Goal: Task Accomplishment & Management: Manage account settings

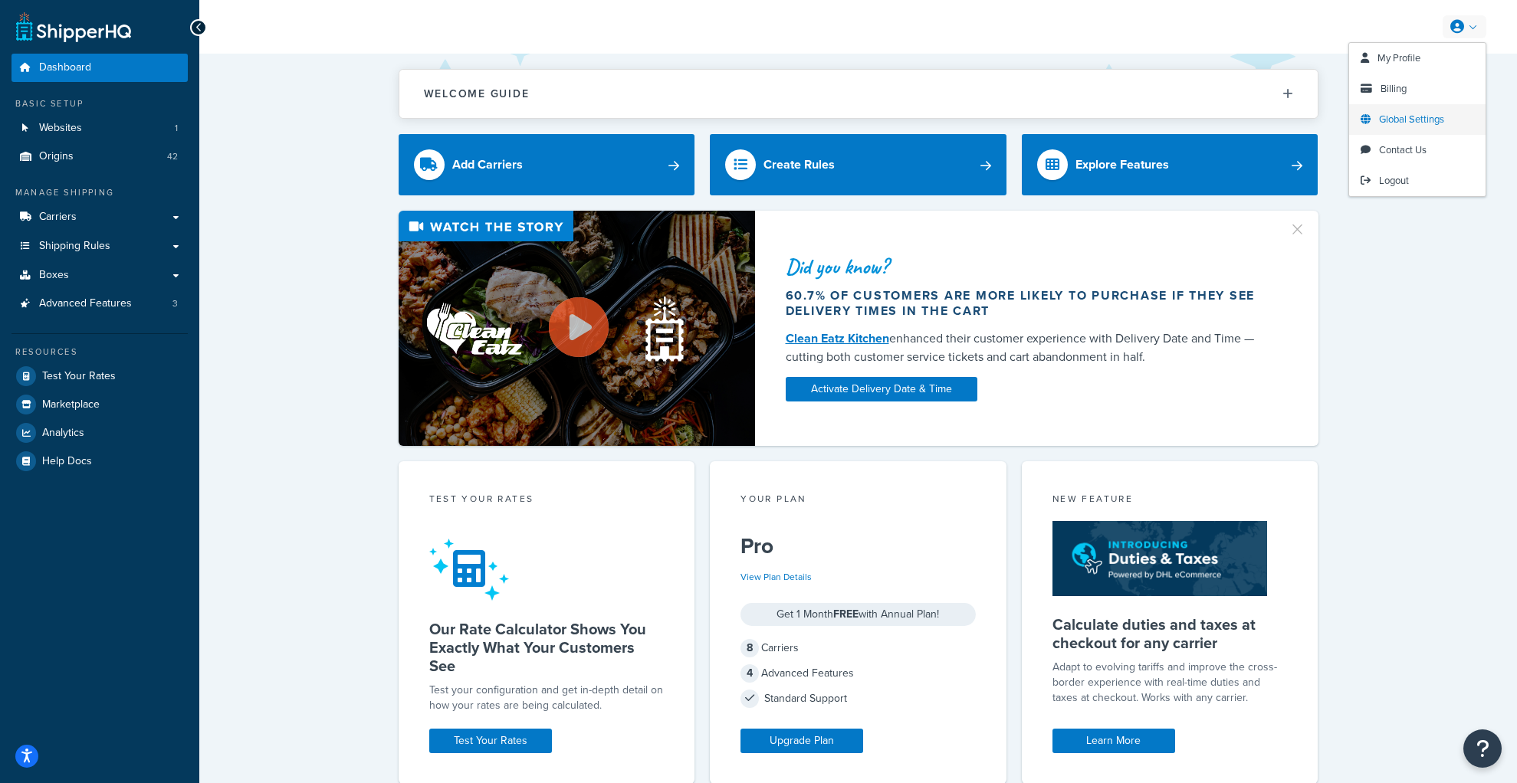
click at [1396, 114] on span "Global Settings" at bounding box center [1411, 119] width 65 height 15
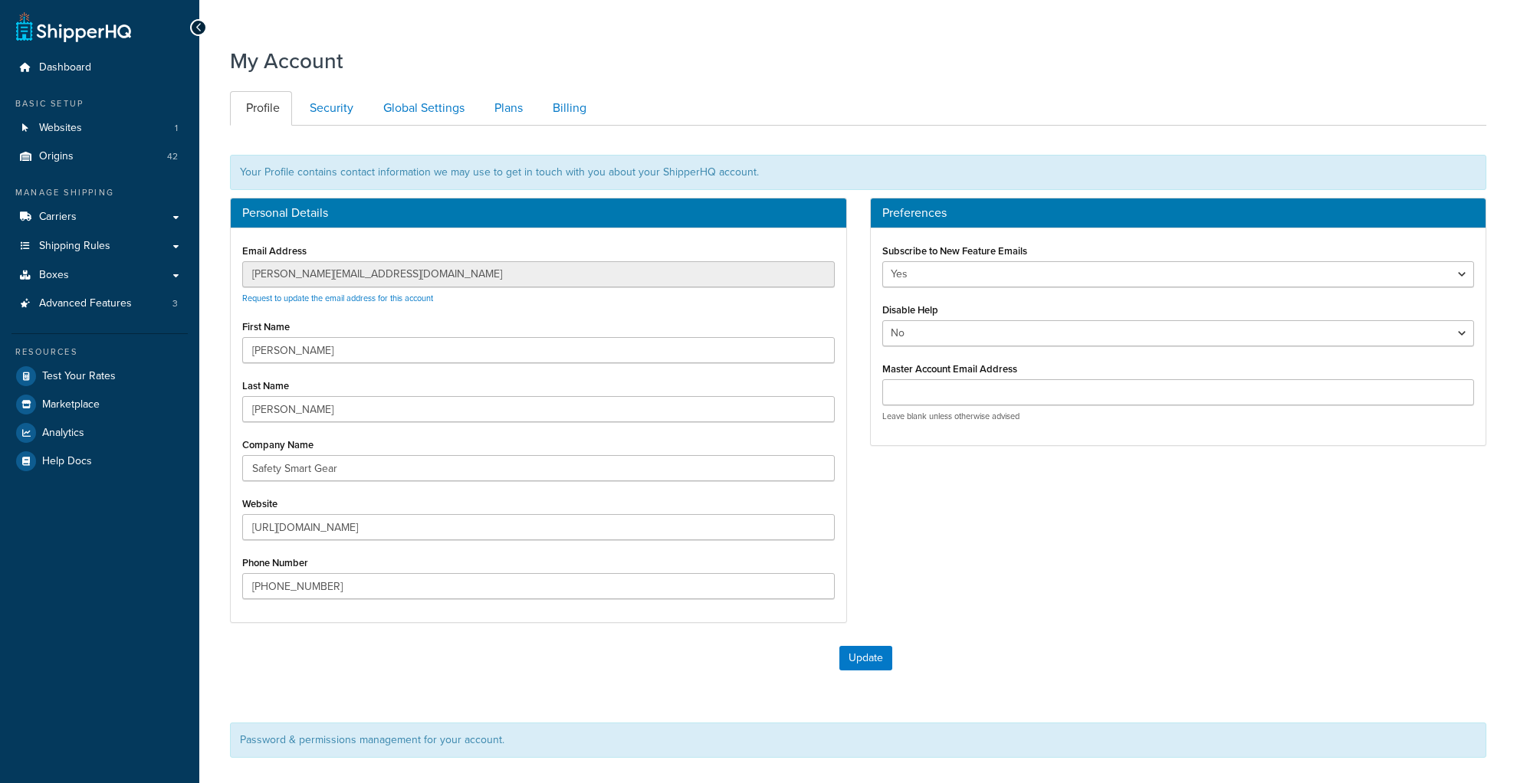
click at [1396, 114] on ul "Profile Security Global Settings Plans Billing" at bounding box center [858, 108] width 1256 height 34
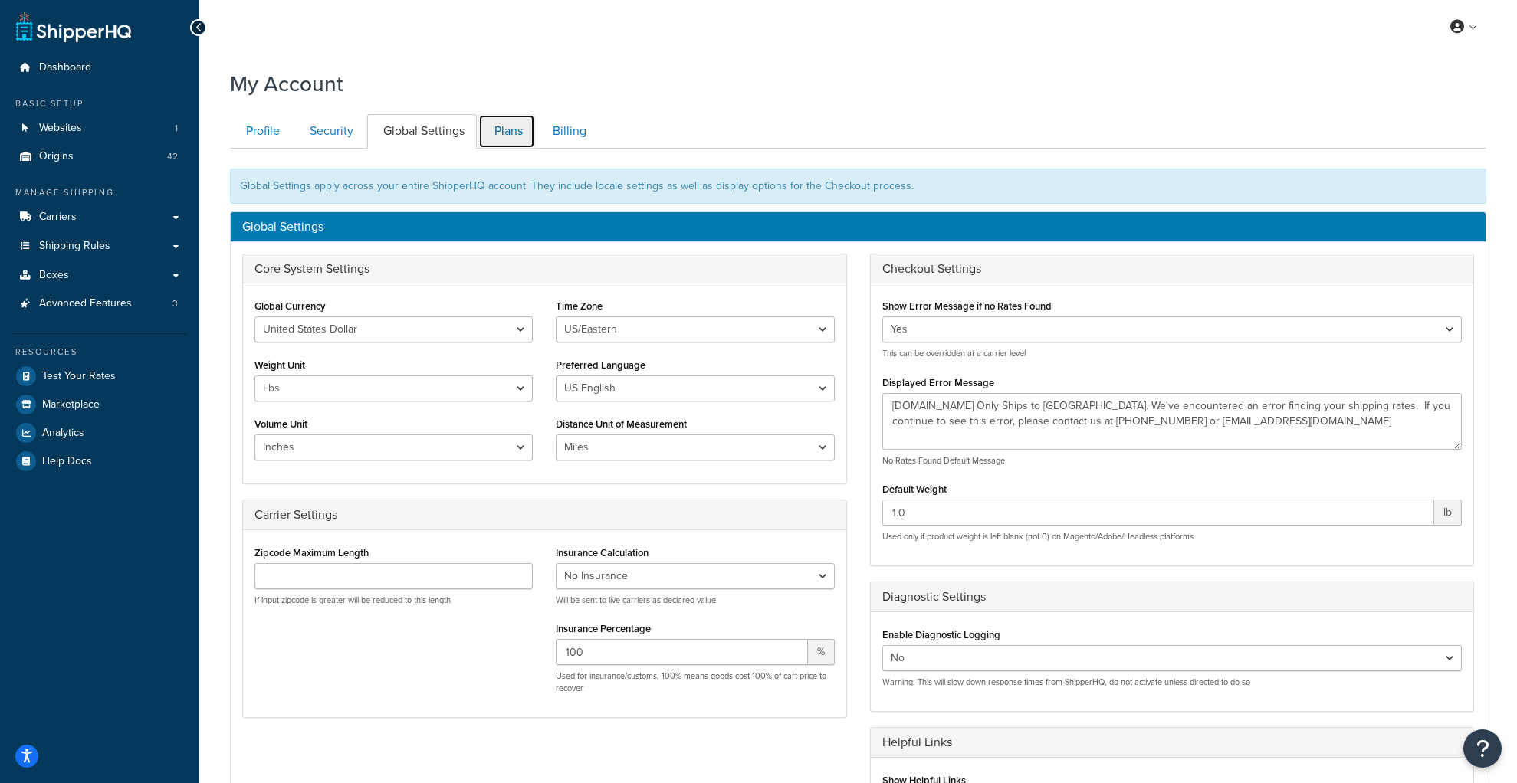
click at [499, 125] on link "Plans" at bounding box center [506, 131] width 57 height 34
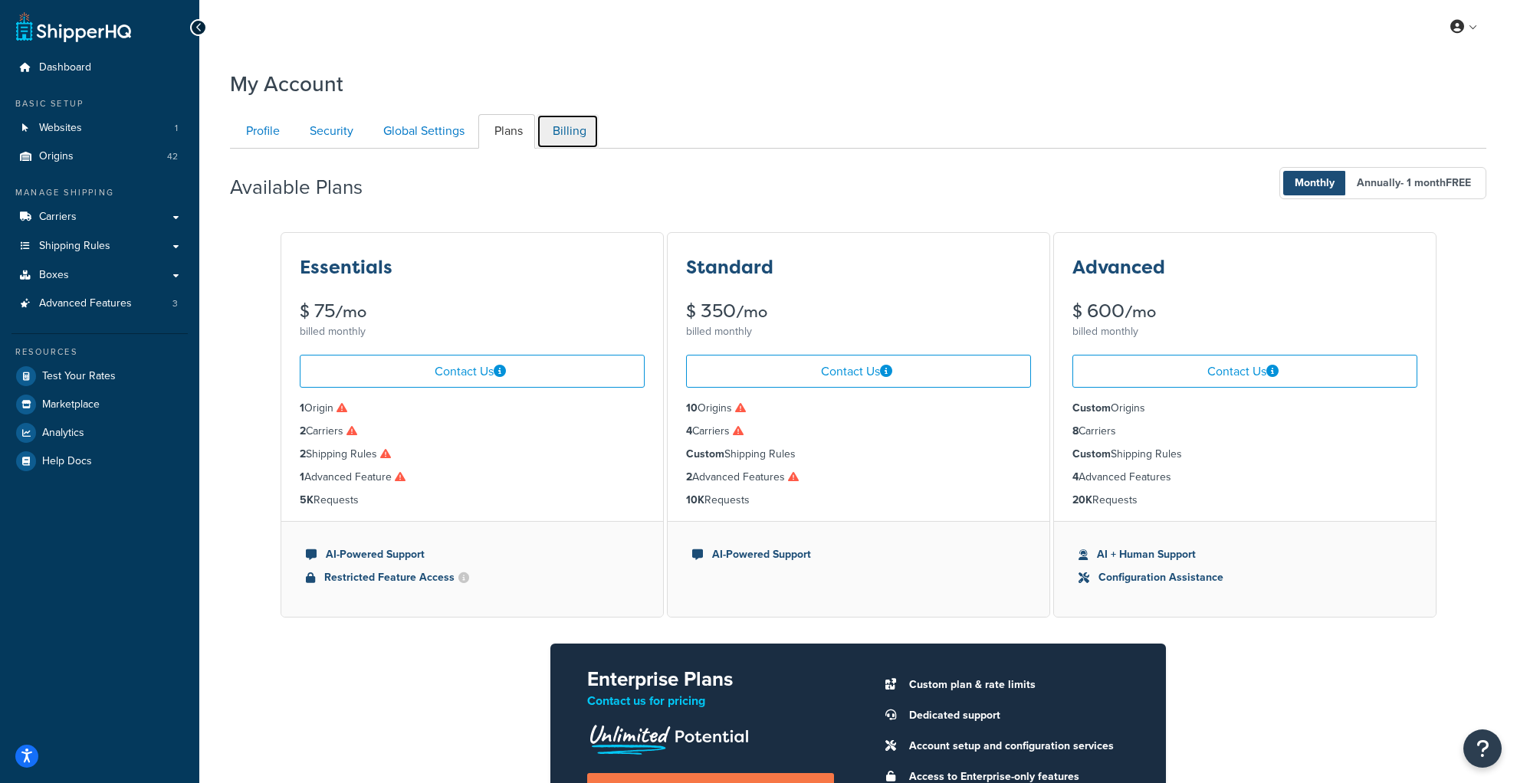
click at [550, 136] on link "Billing" at bounding box center [568, 131] width 62 height 34
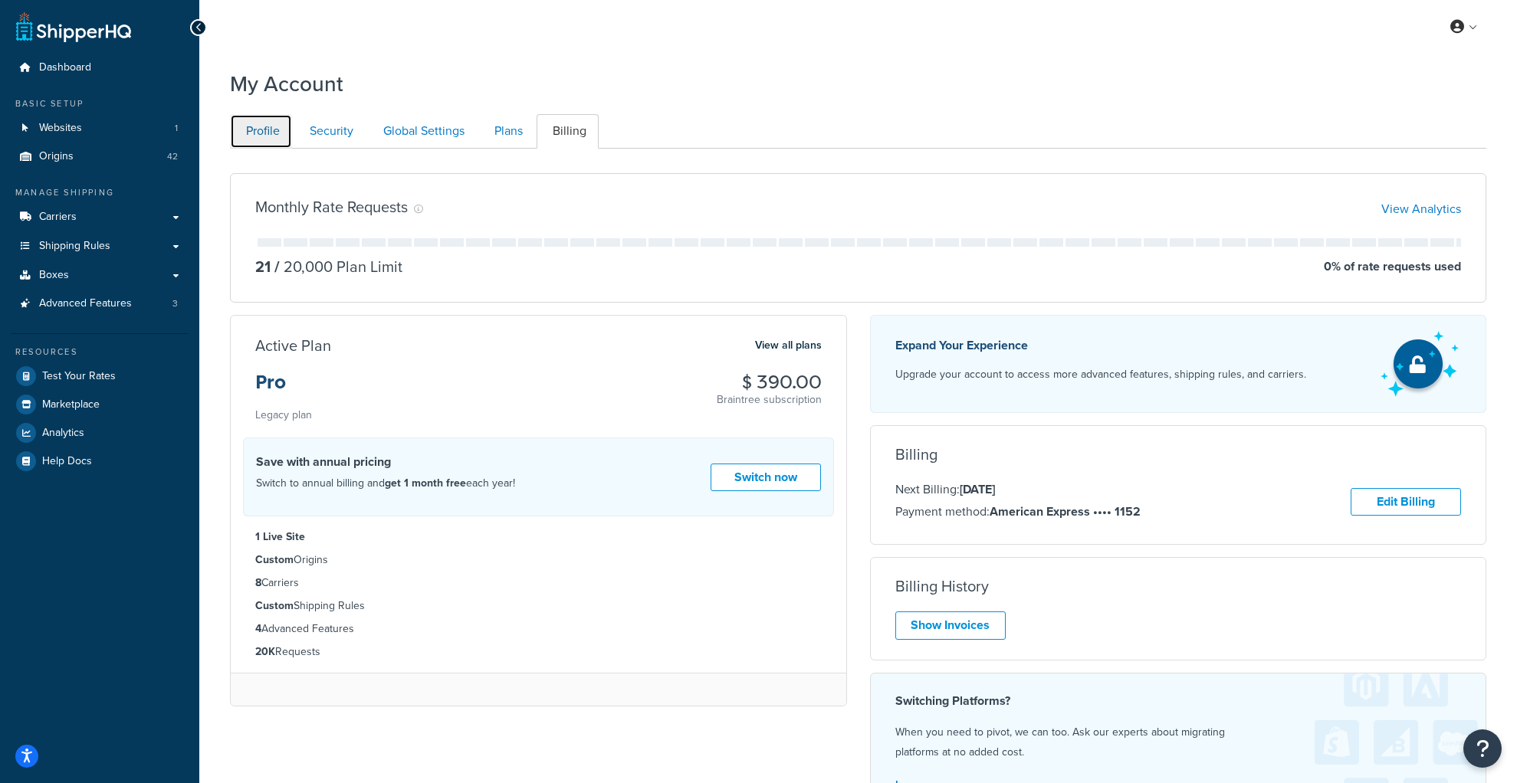
click at [249, 126] on link "Profile" at bounding box center [261, 131] width 62 height 34
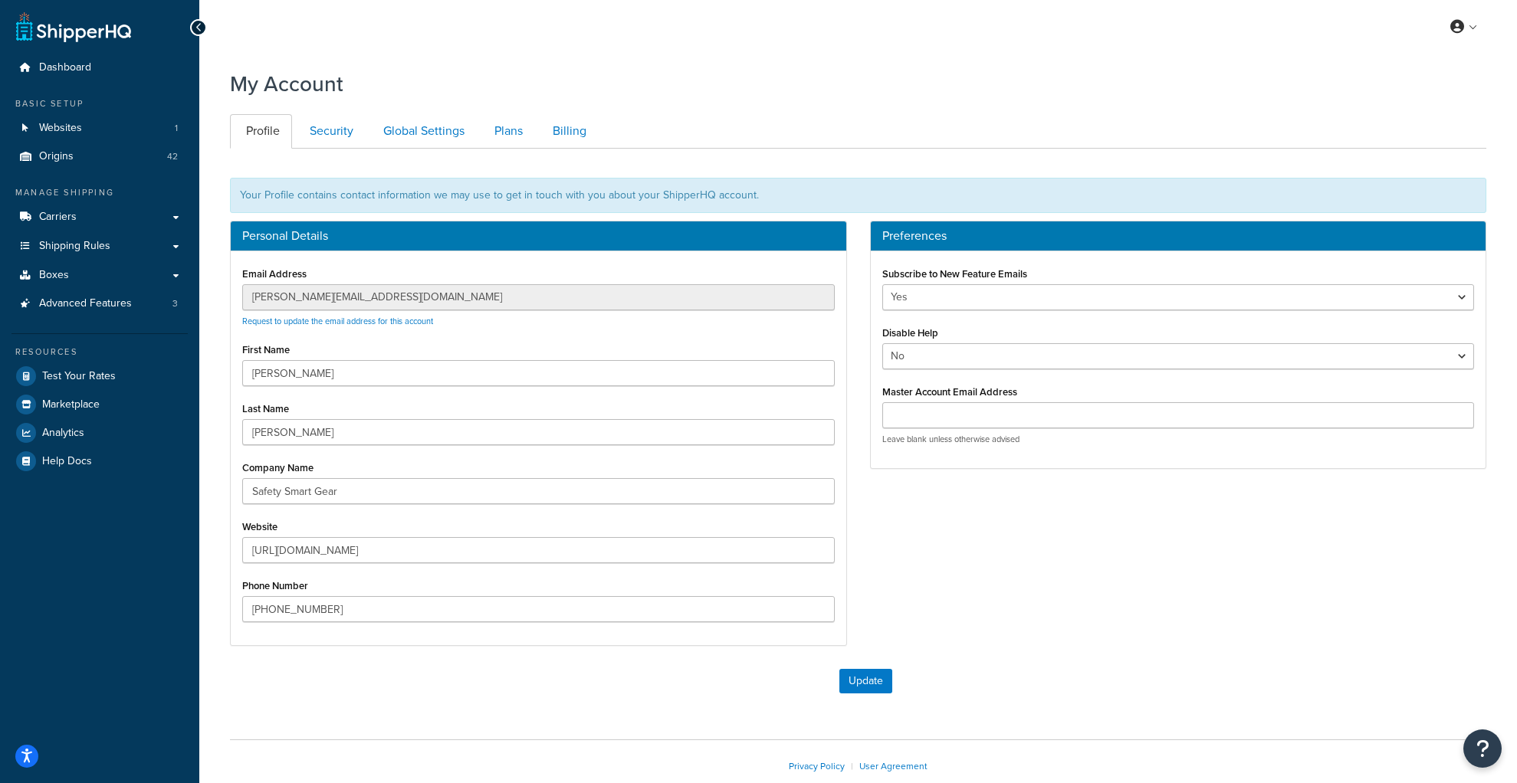
scroll to position [86, 0]
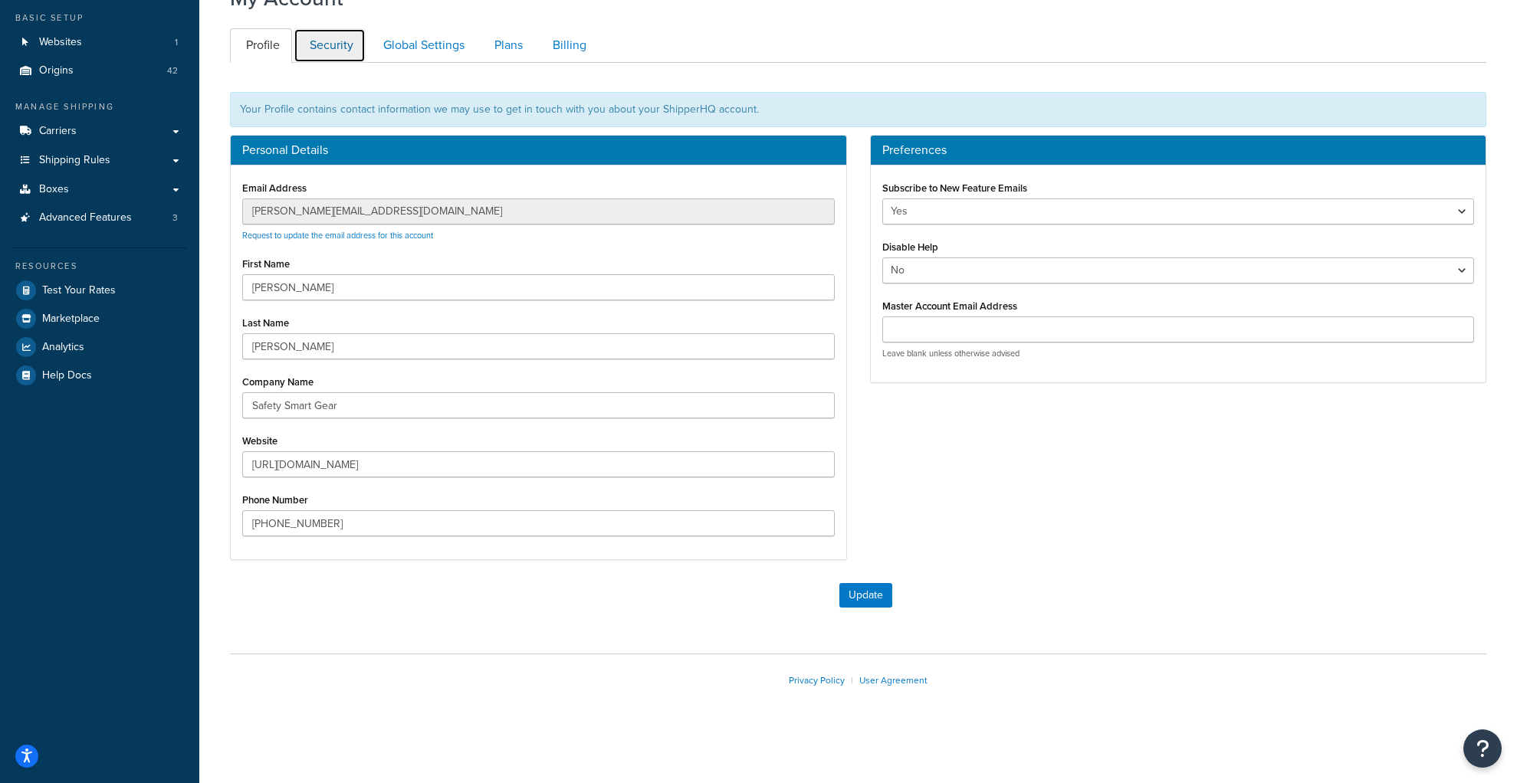
click at [339, 47] on link "Security" at bounding box center [330, 45] width 72 height 34
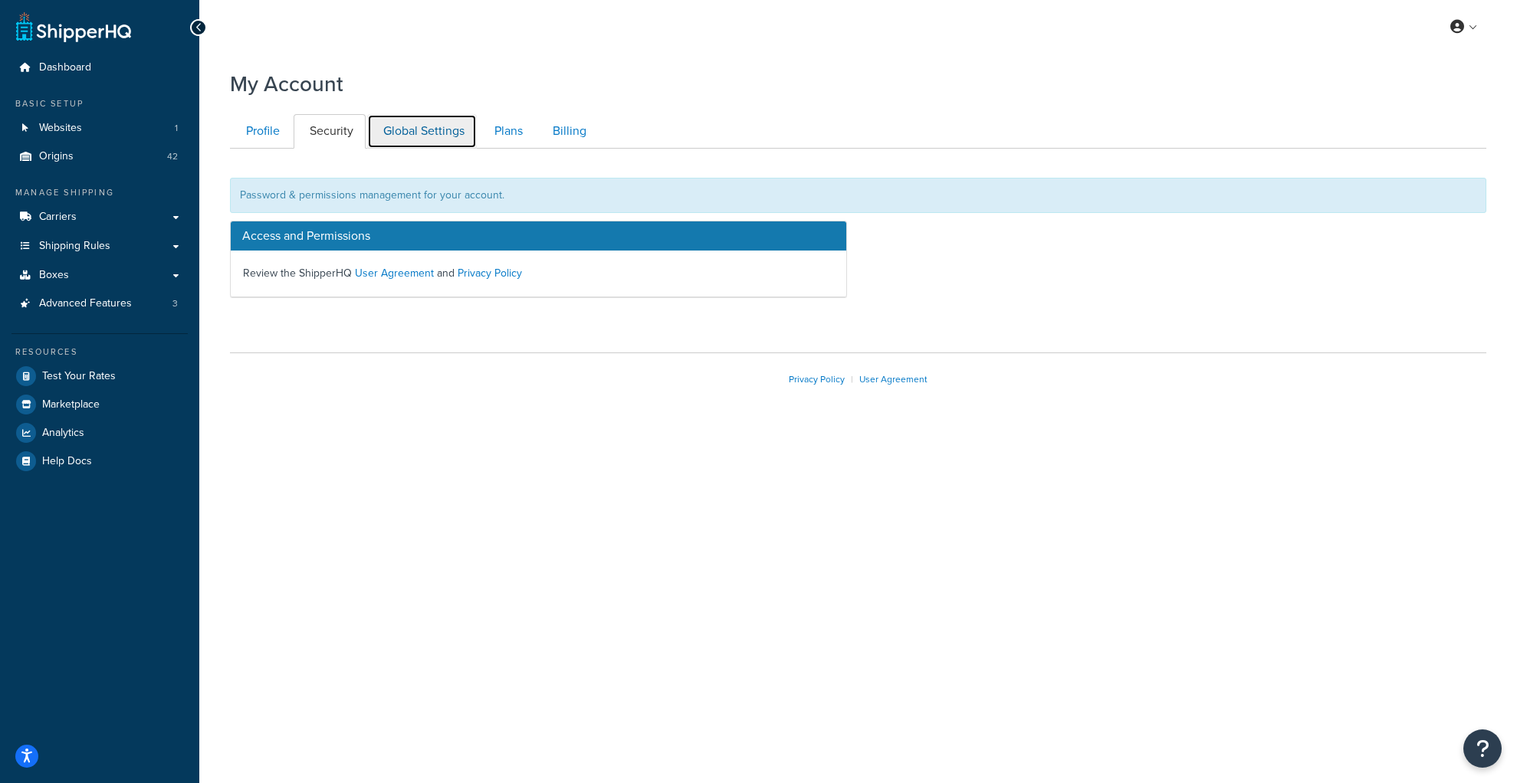
click at [392, 128] on link "Global Settings" at bounding box center [422, 131] width 110 height 34
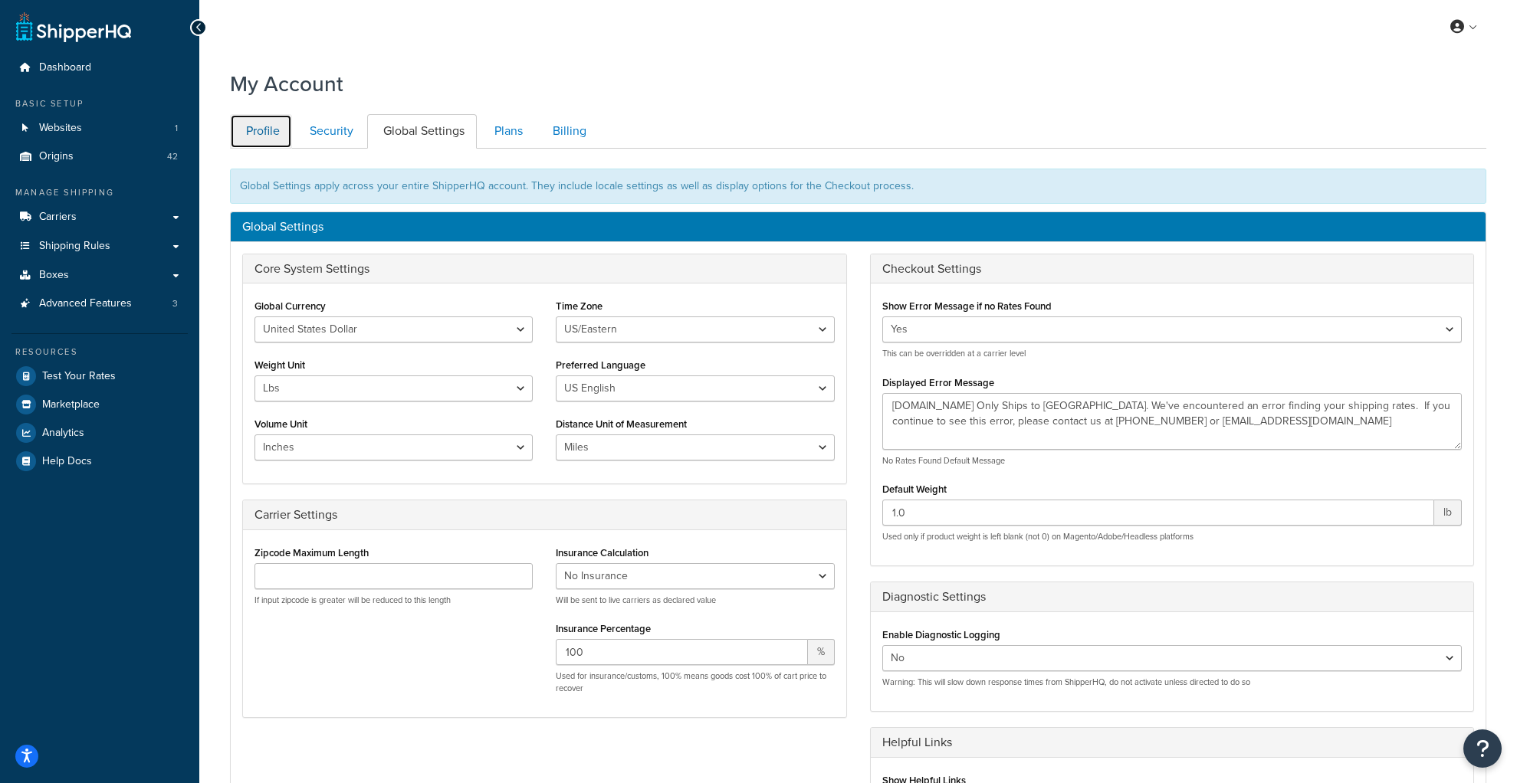
click at [244, 133] on link "Profile" at bounding box center [261, 131] width 62 height 34
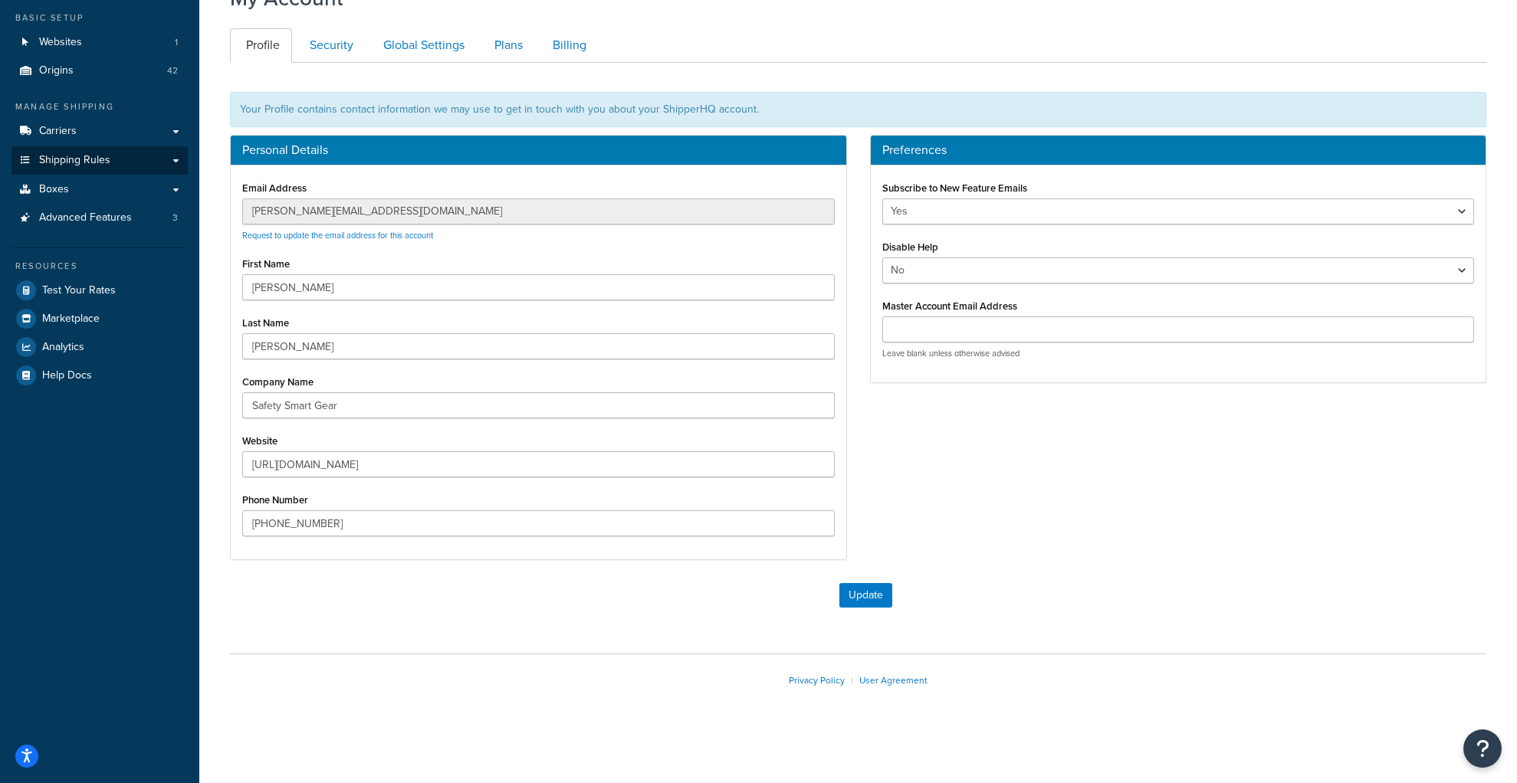
scroll to position [66, 0]
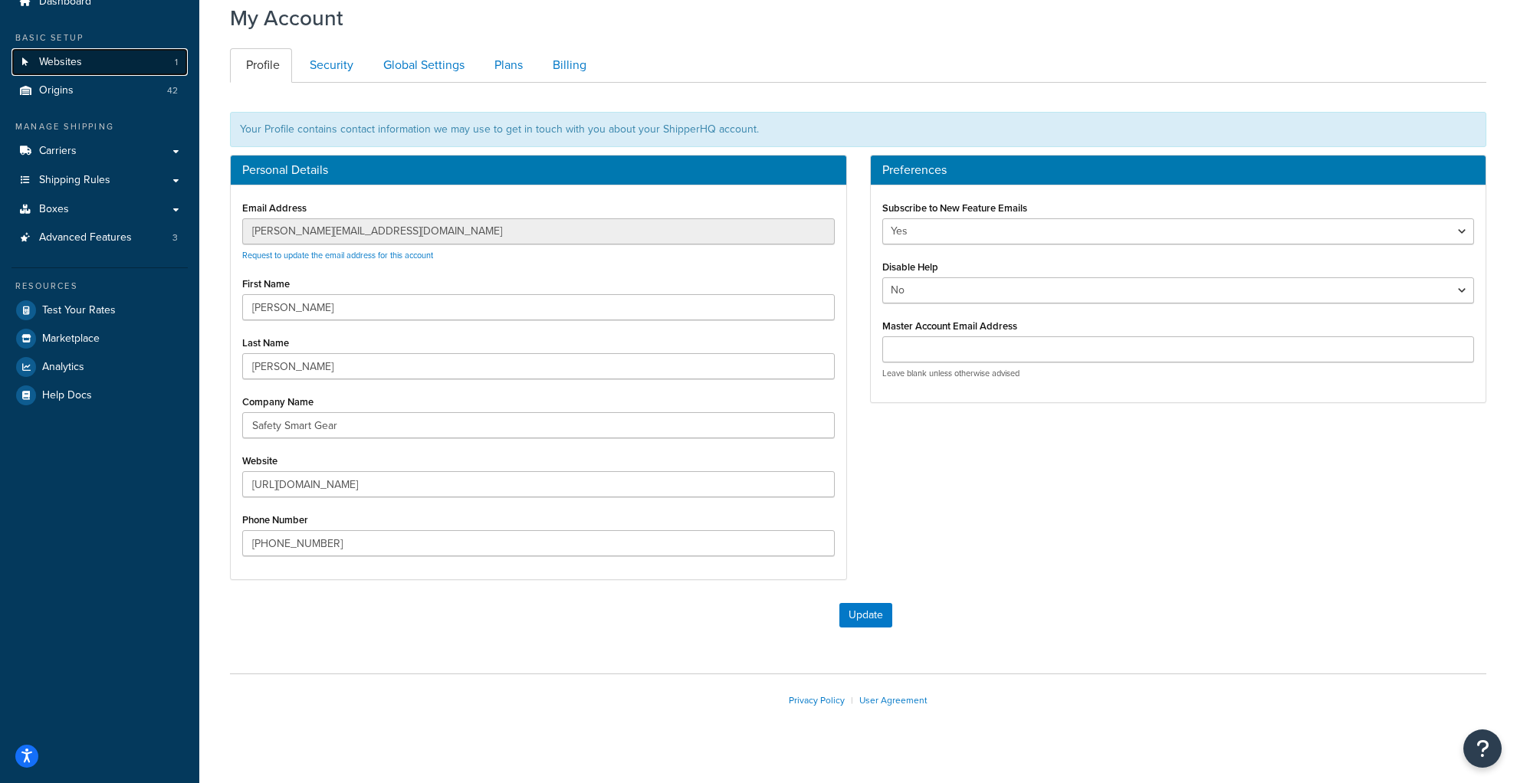
click at [97, 67] on link "Websites 1" at bounding box center [99, 62] width 176 height 28
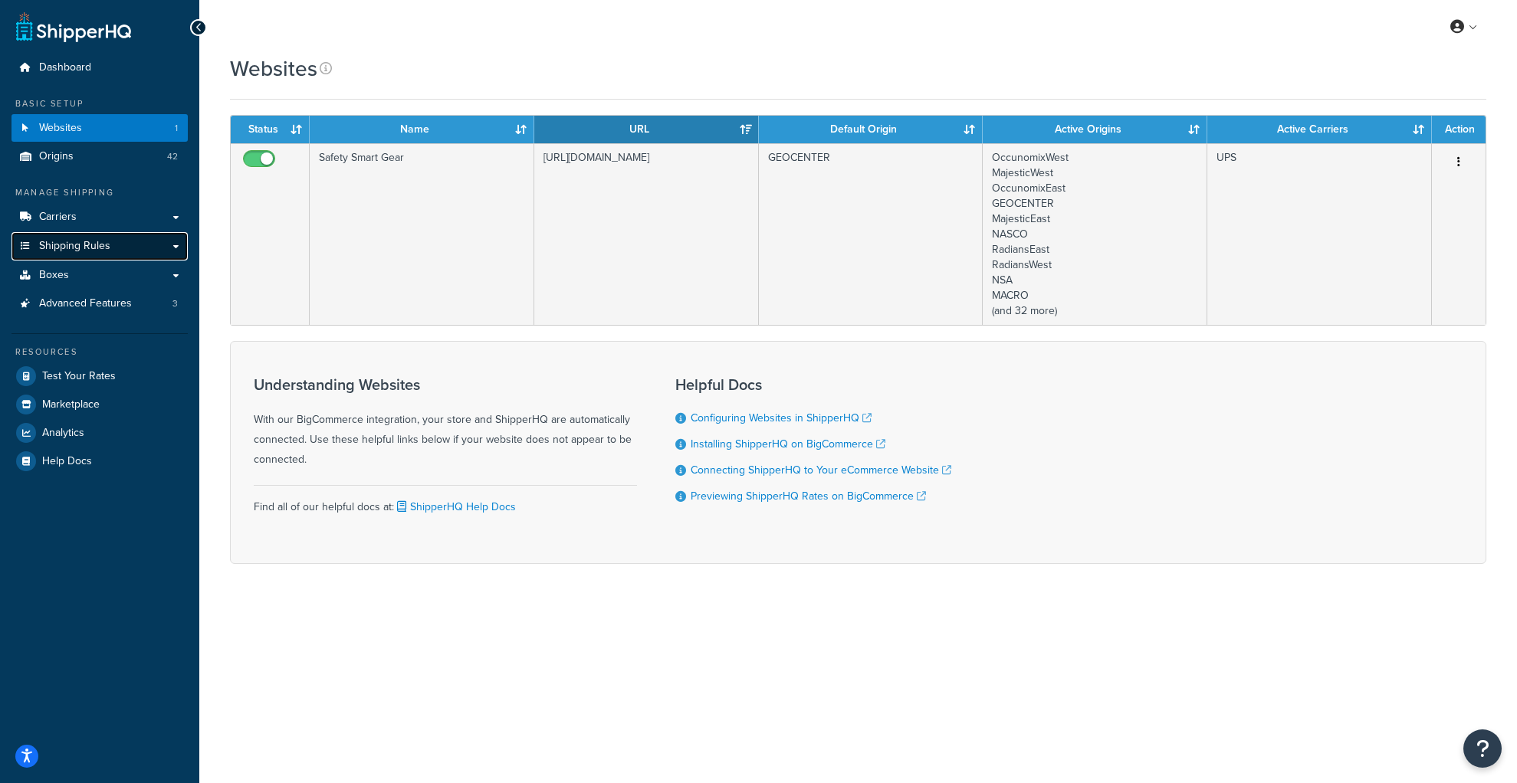
click at [95, 247] on span "Shipping Rules" at bounding box center [74, 246] width 71 height 13
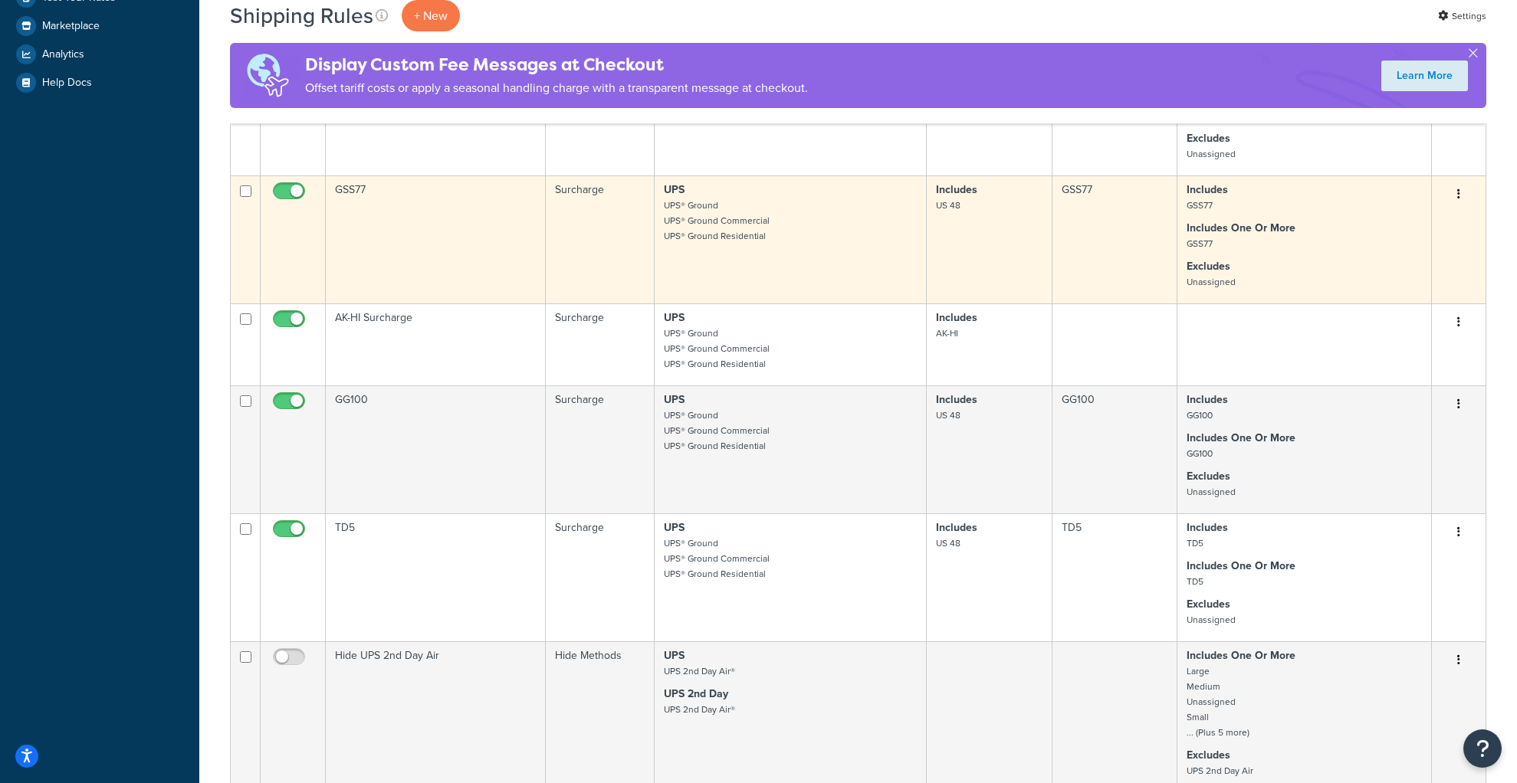
scroll to position [980, 0]
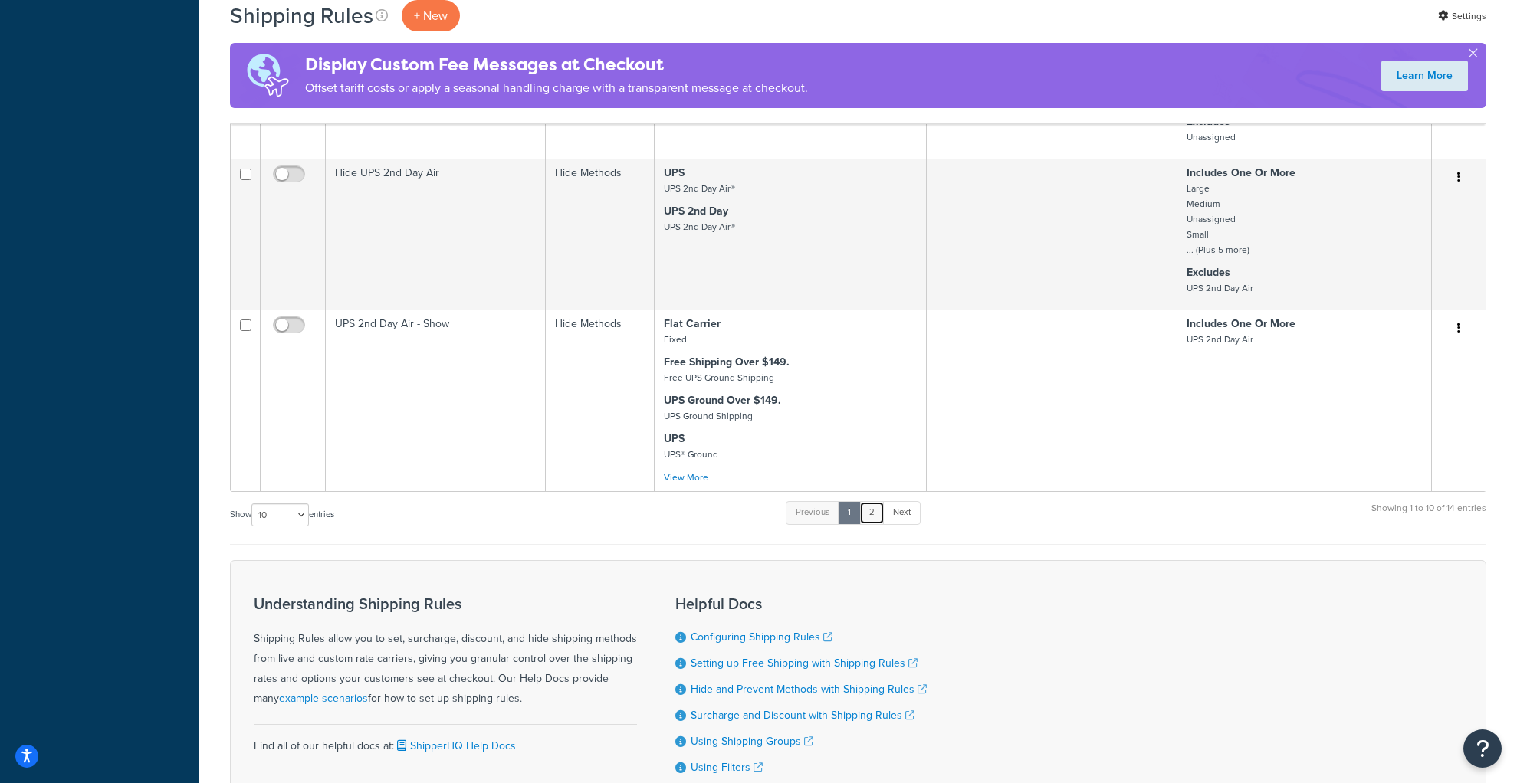
click at [881, 513] on link "2" at bounding box center [871, 512] width 25 height 23
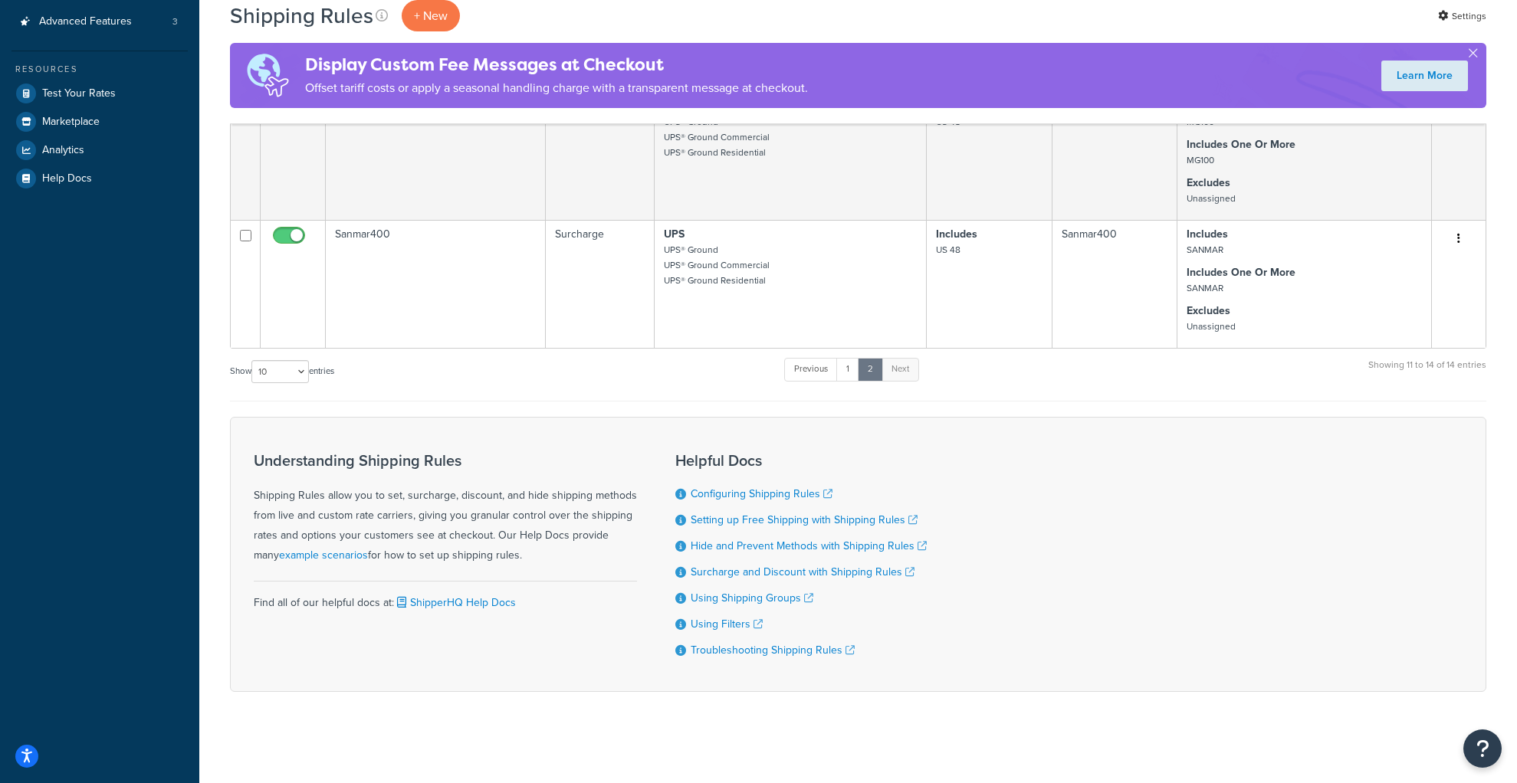
scroll to position [0, 0]
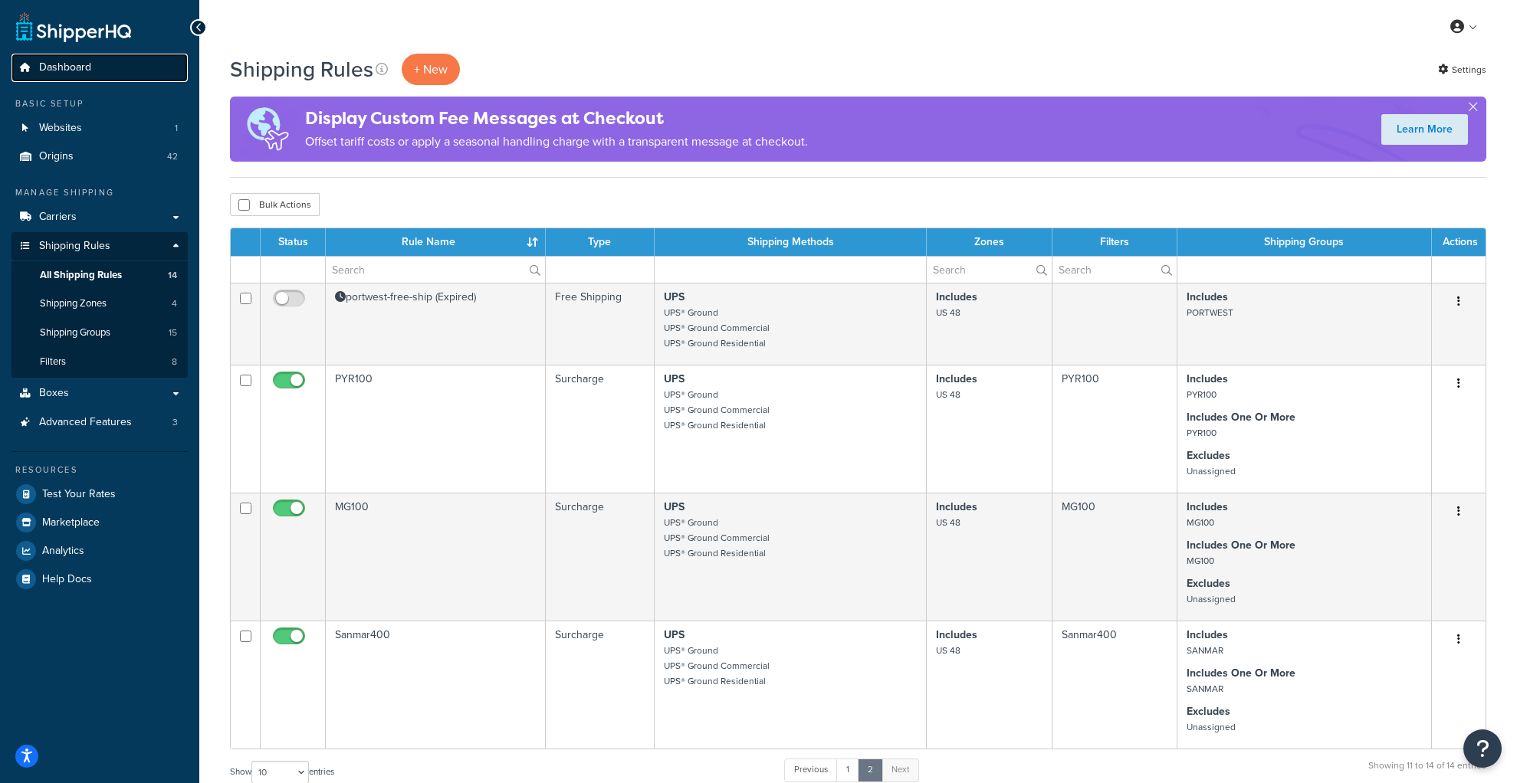
click at [76, 64] on span "Dashboard" at bounding box center [65, 67] width 52 height 13
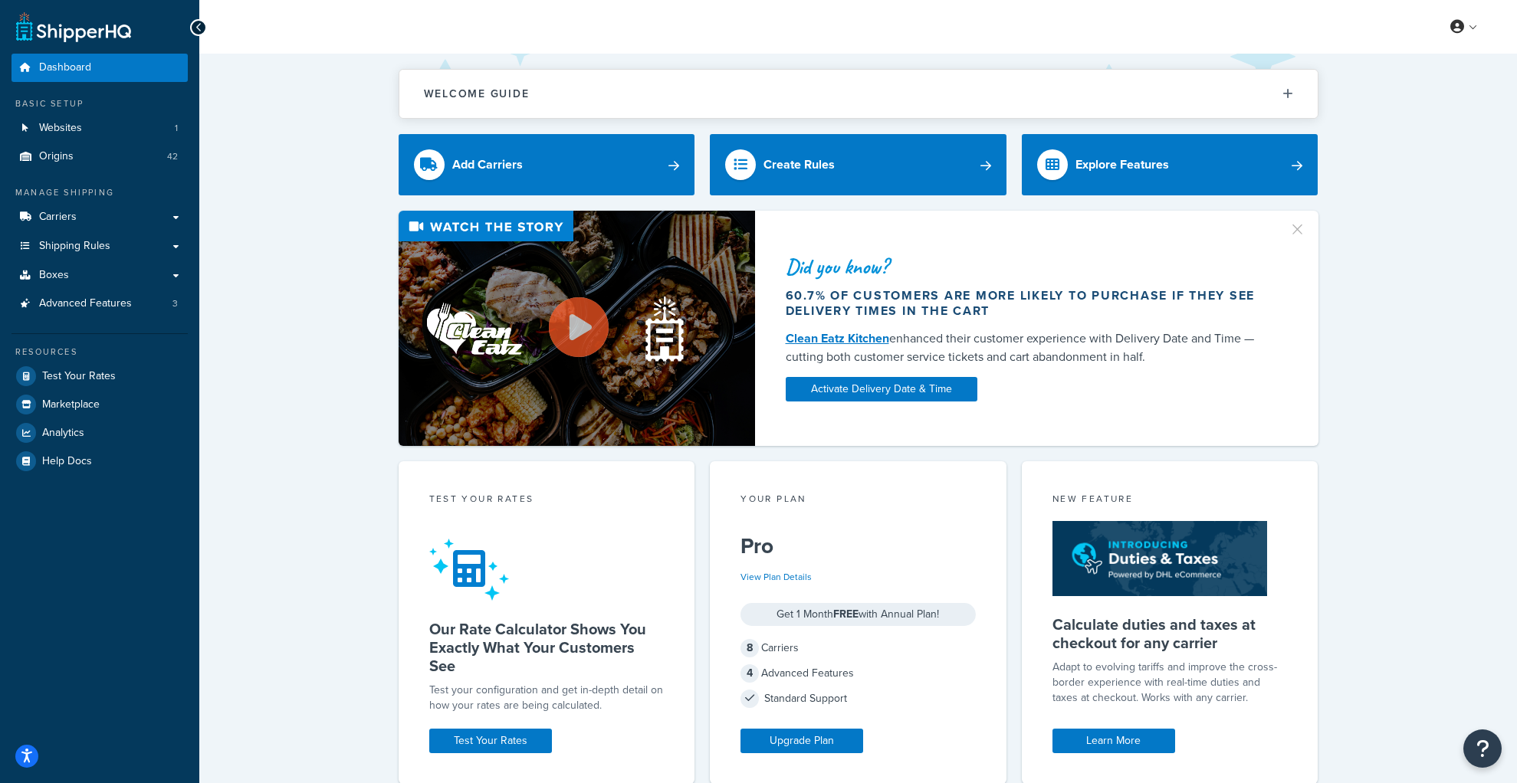
click at [196, 22] on icon at bounding box center [198, 27] width 7 height 11
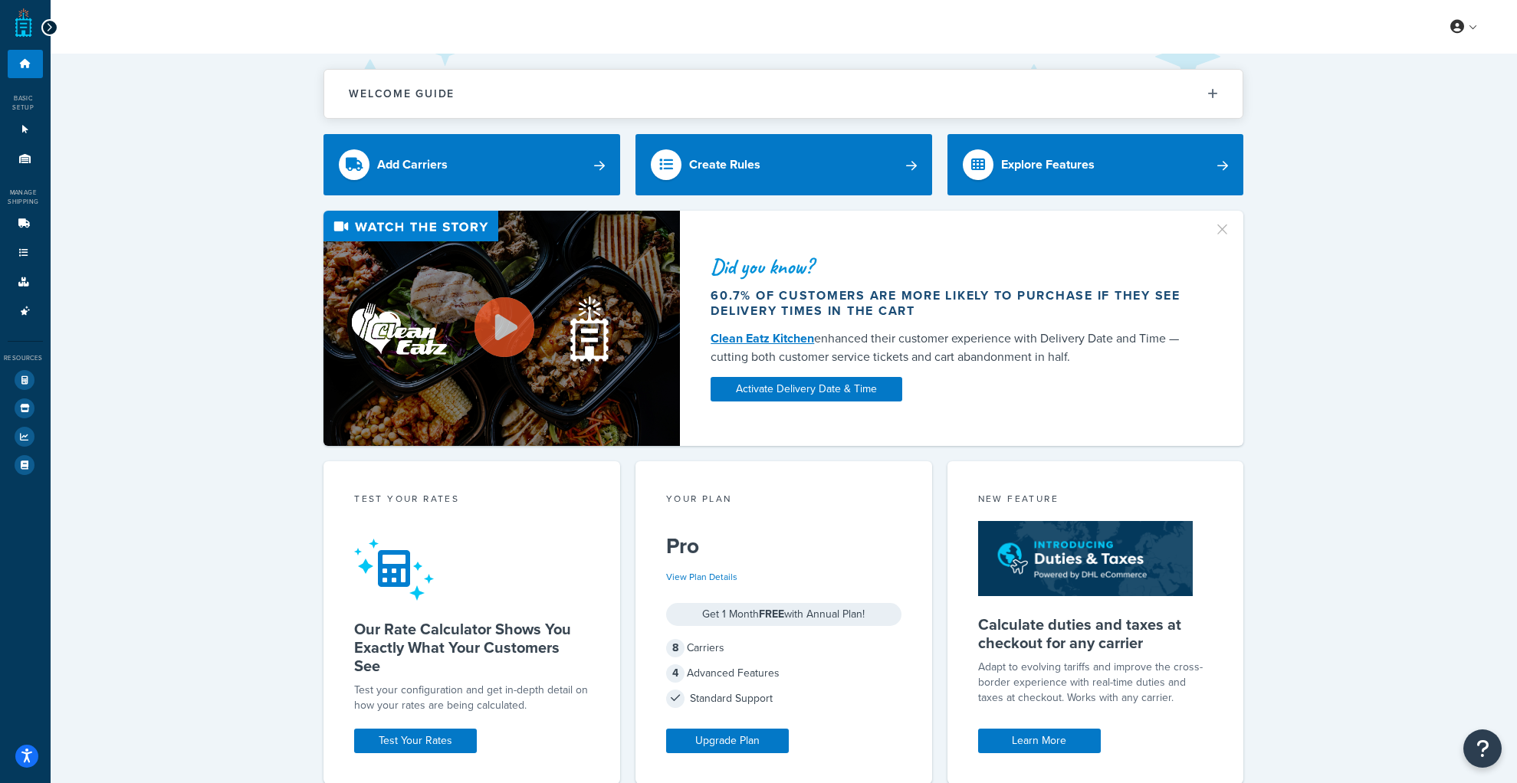
click at [41, 29] on div at bounding box center [49, 27] width 17 height 17
click at [48, 28] on icon at bounding box center [49, 27] width 7 height 11
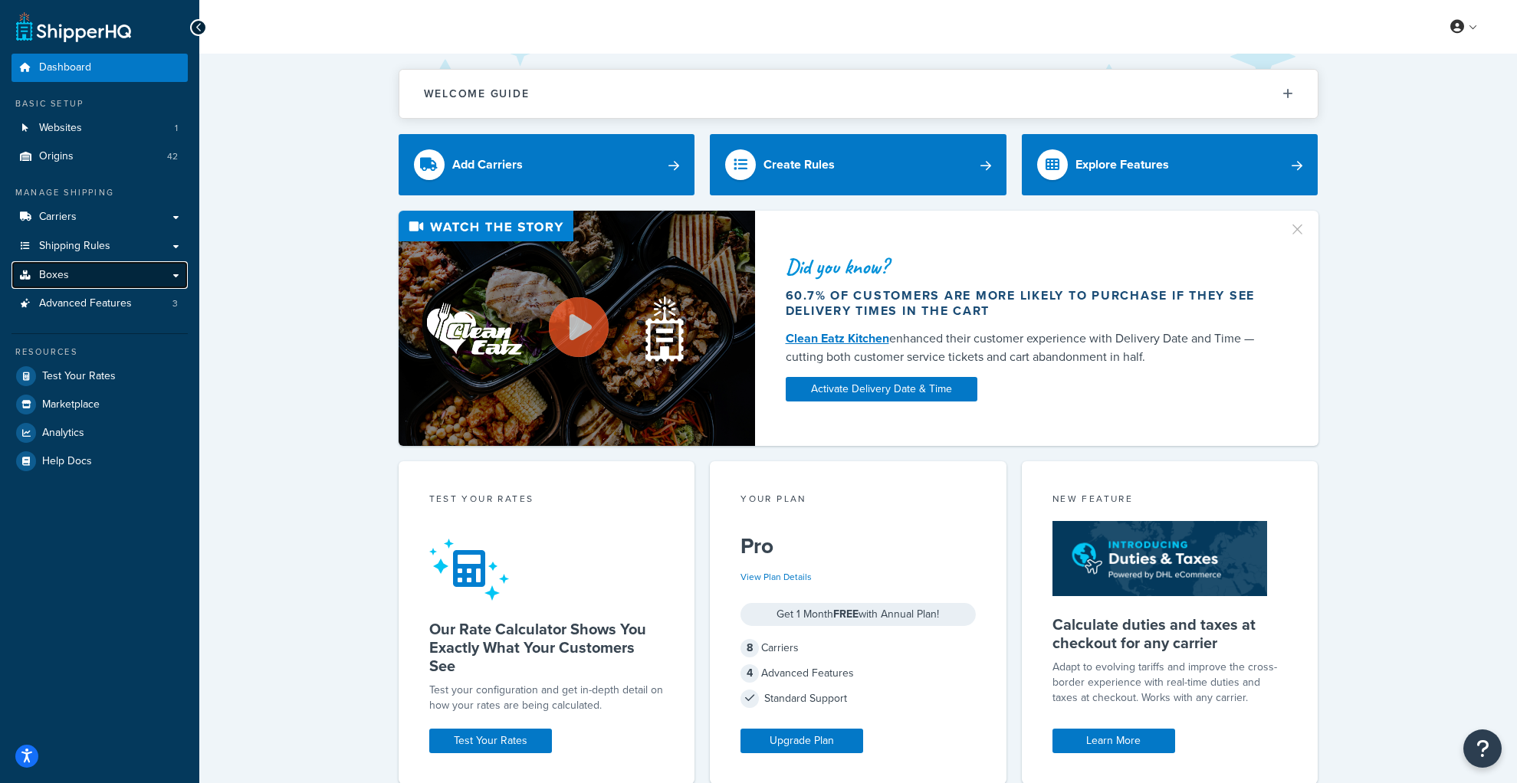
click at [174, 271] on link "Boxes" at bounding box center [99, 275] width 176 height 28
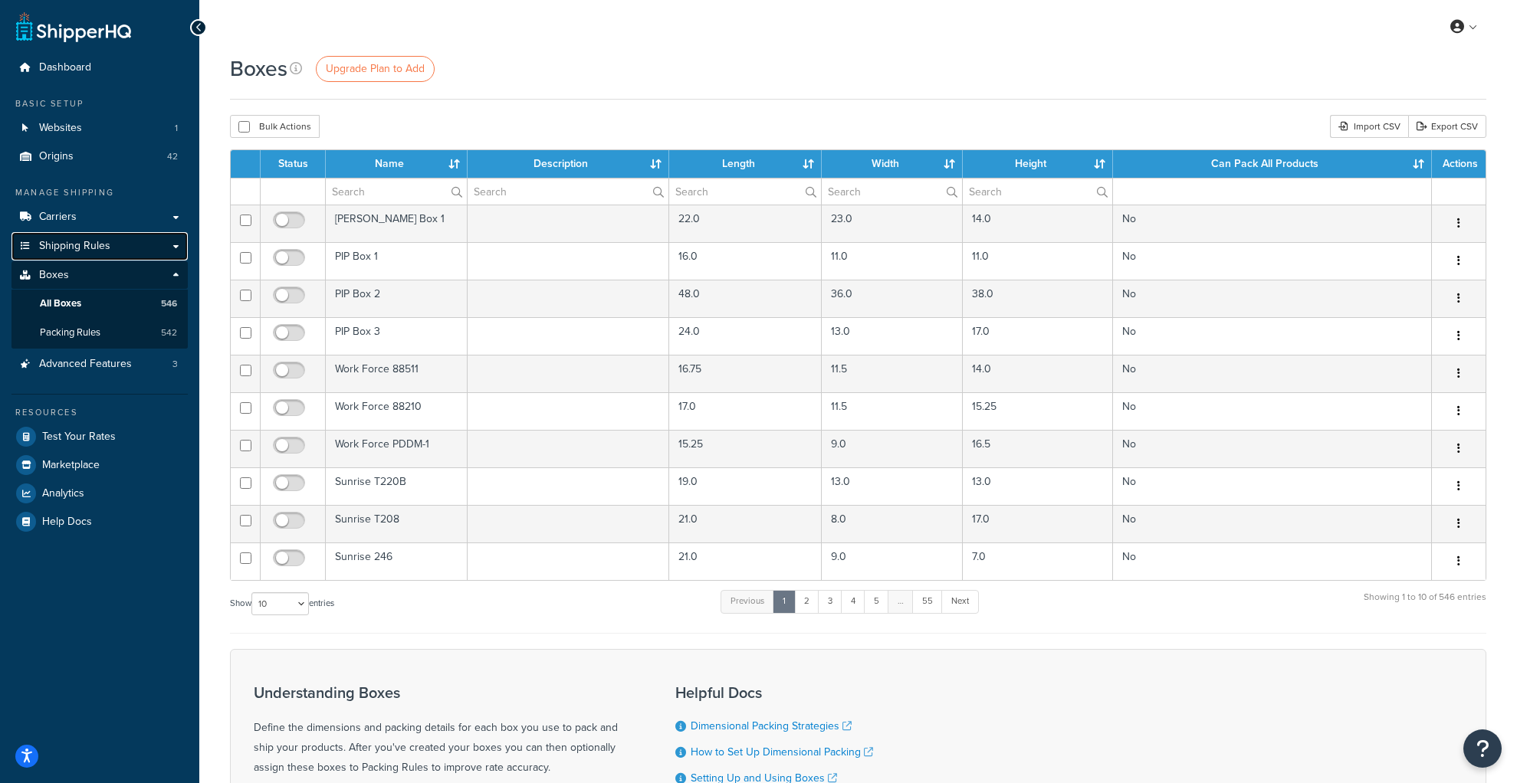
click at [172, 245] on link "Shipping Rules" at bounding box center [99, 246] width 176 height 28
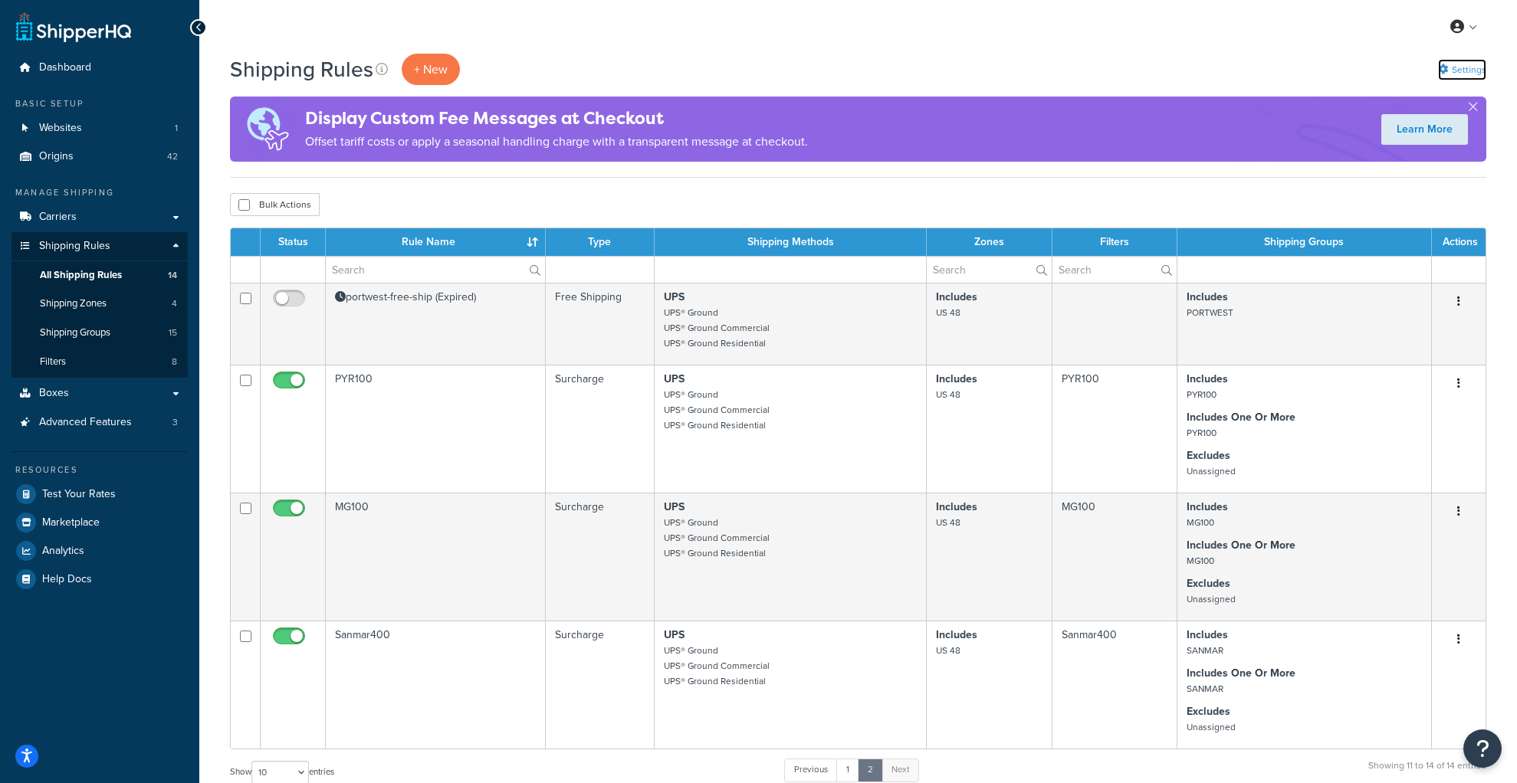
click at [1477, 69] on link "Settings" at bounding box center [1462, 69] width 48 height 21
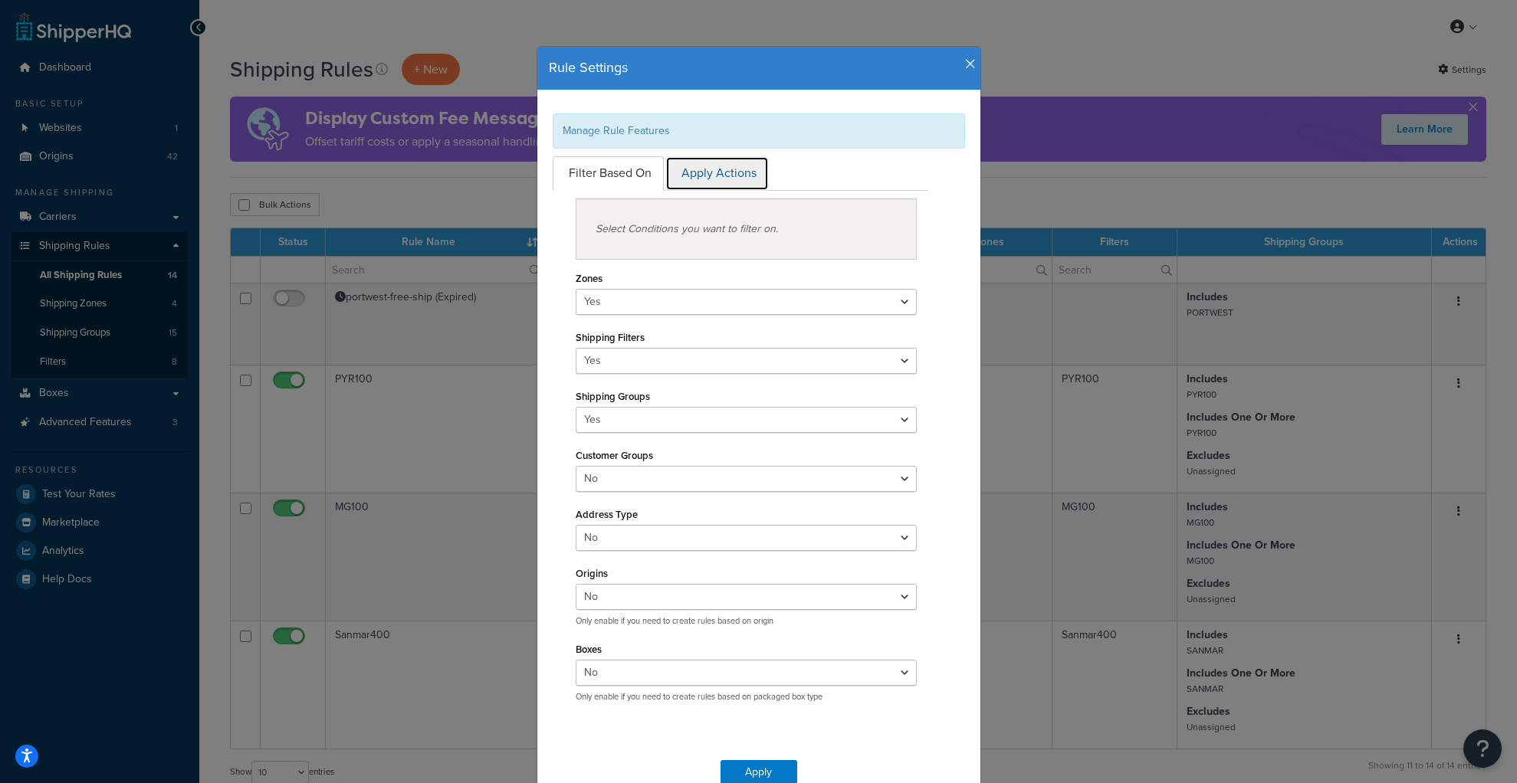
click at [736, 162] on link "Apply Actions" at bounding box center [716, 173] width 103 height 34
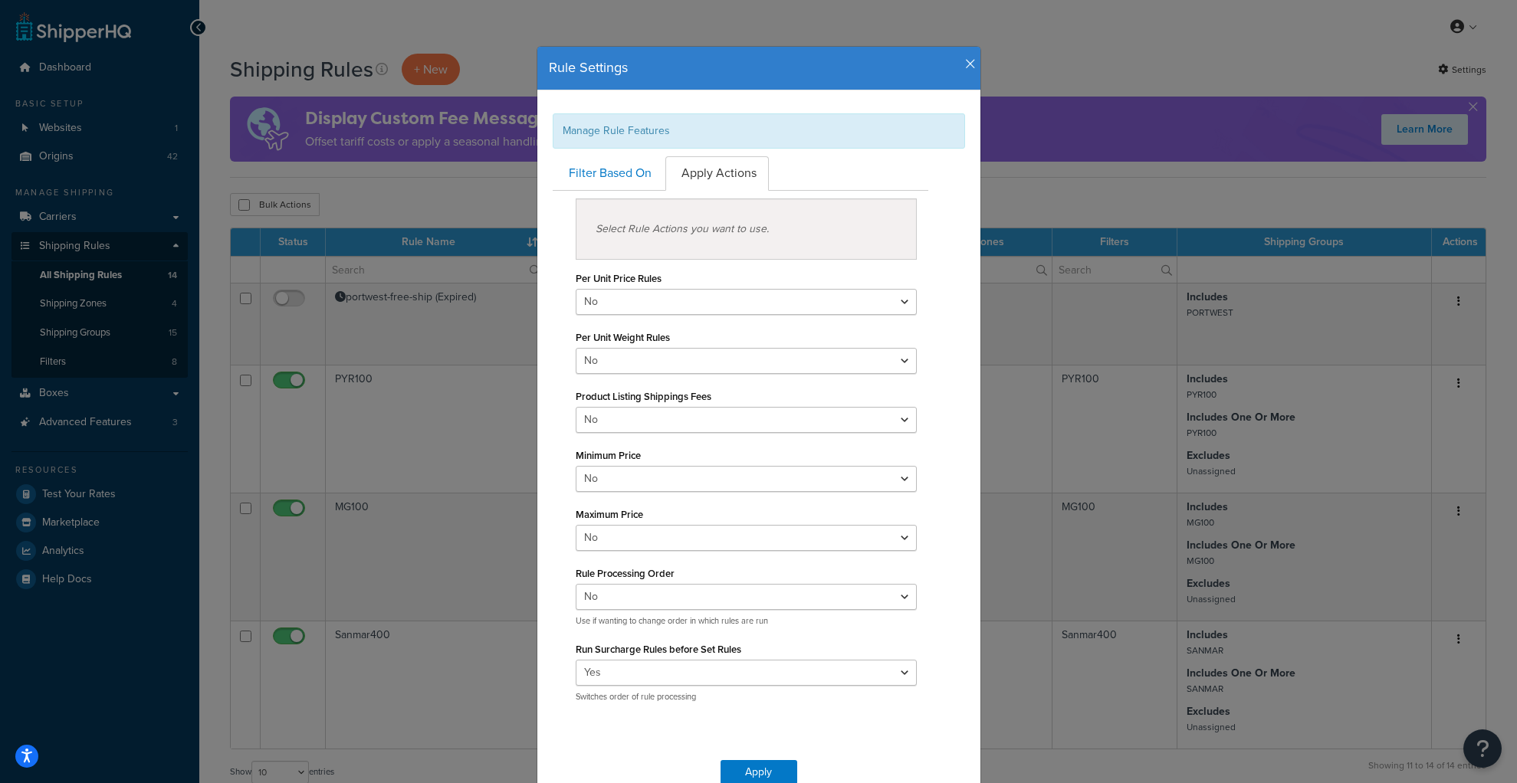
click at [972, 63] on icon "button" at bounding box center [970, 64] width 11 height 14
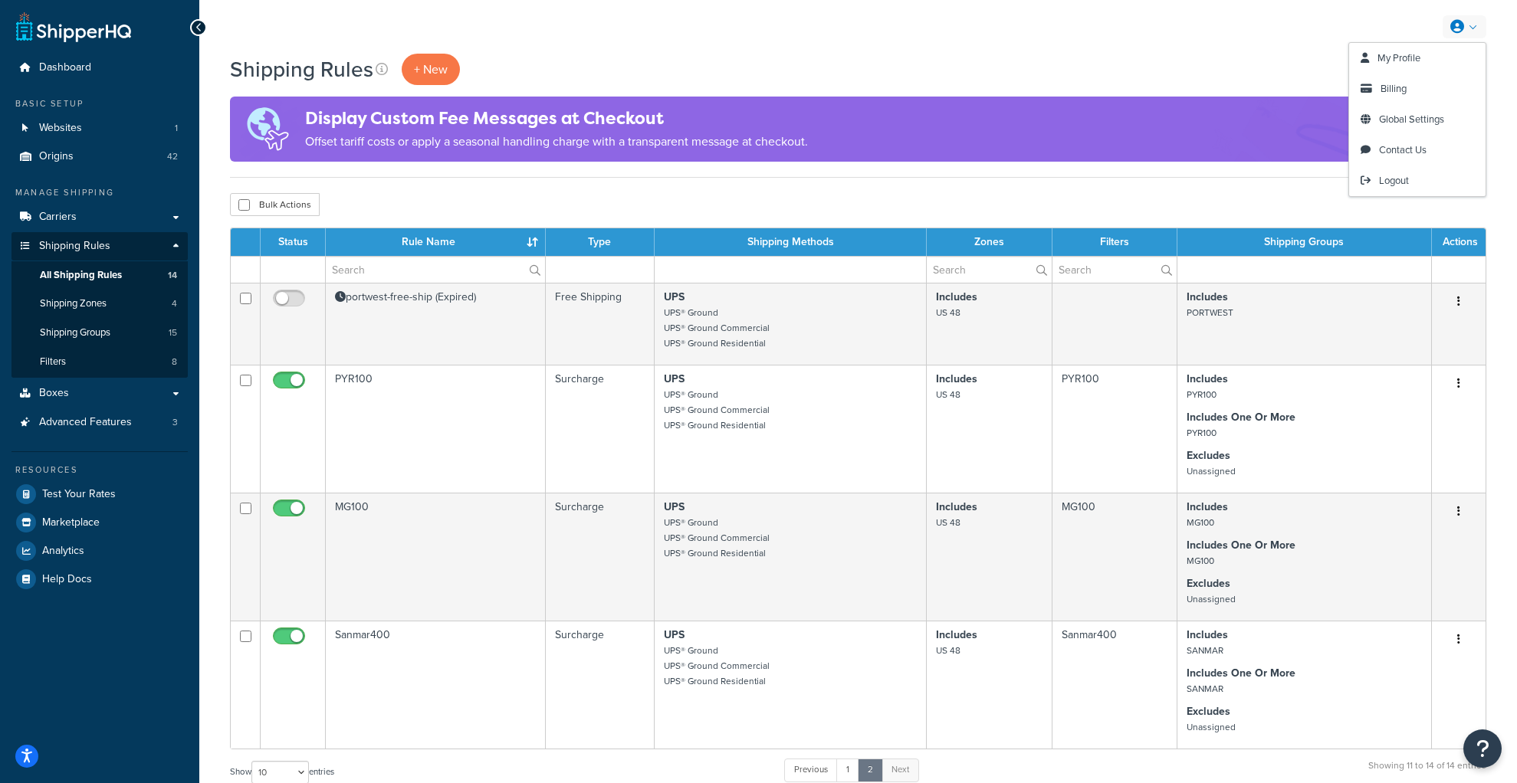
click at [1464, 23] on link at bounding box center [1465, 26] width 44 height 23
click at [1380, 57] on span "My Profile" at bounding box center [1398, 58] width 43 height 15
